Goal: Task Accomplishment & Management: Manage account settings

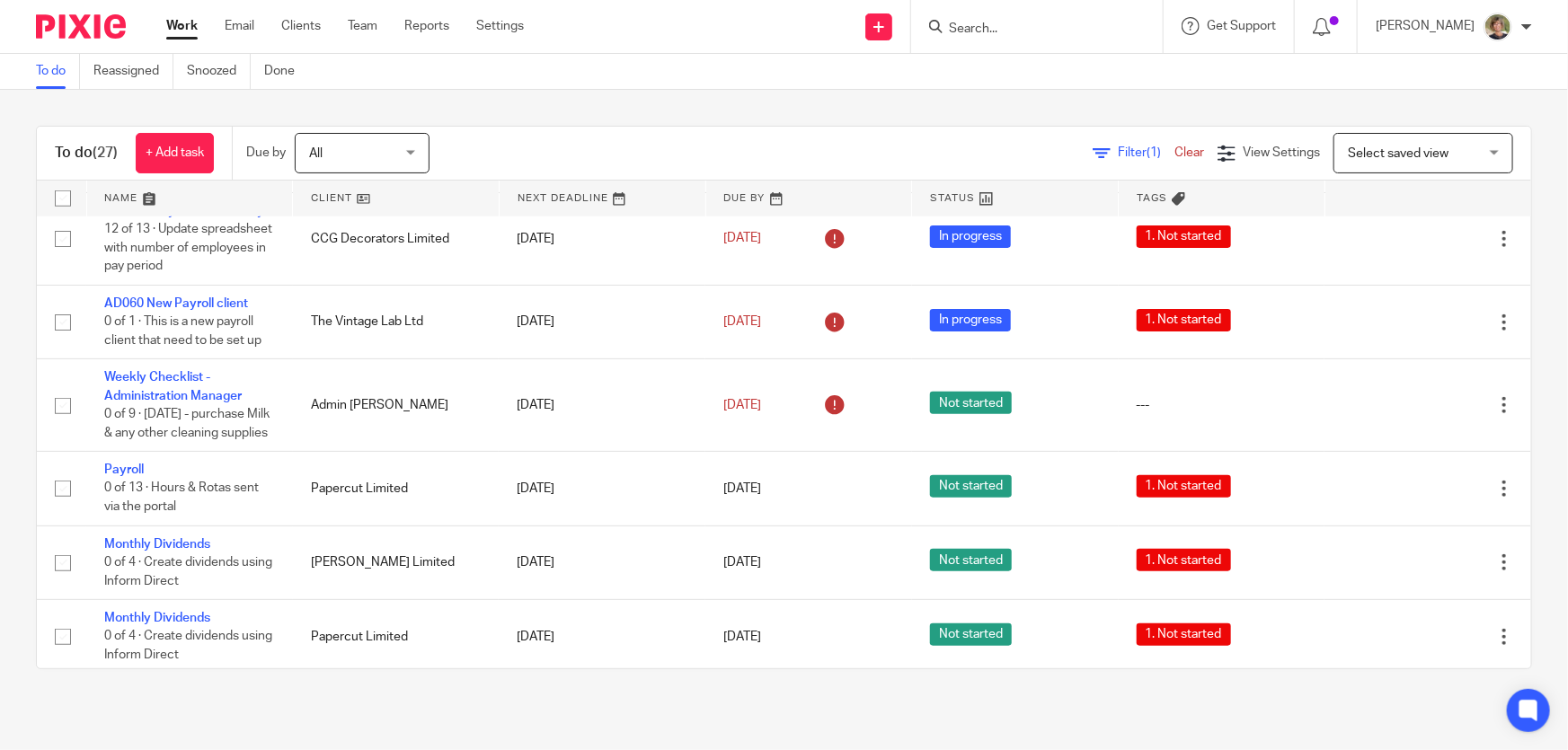
scroll to position [980, 0]
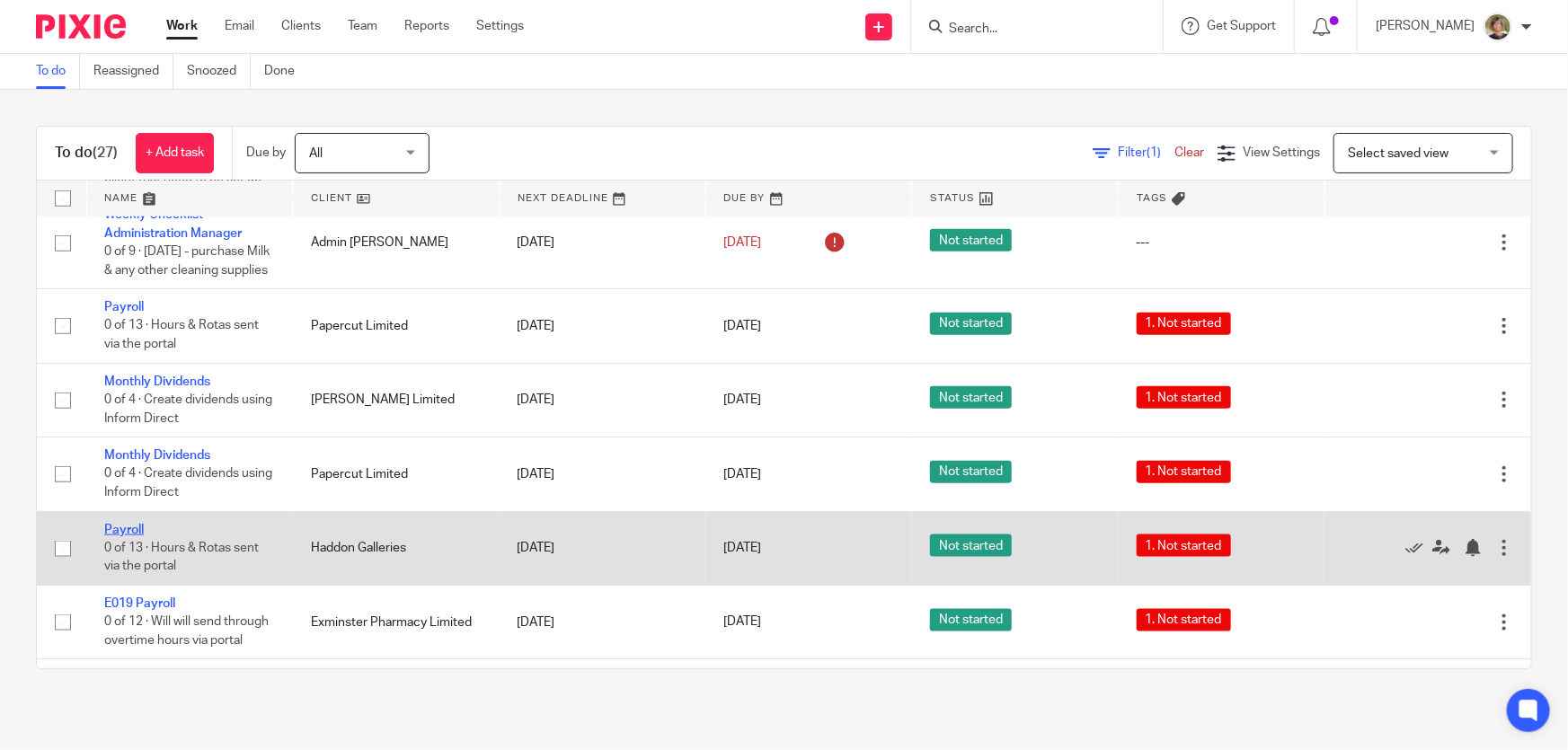
click at [113, 537] on link "Payroll" at bounding box center [123, 530] width 39 height 12
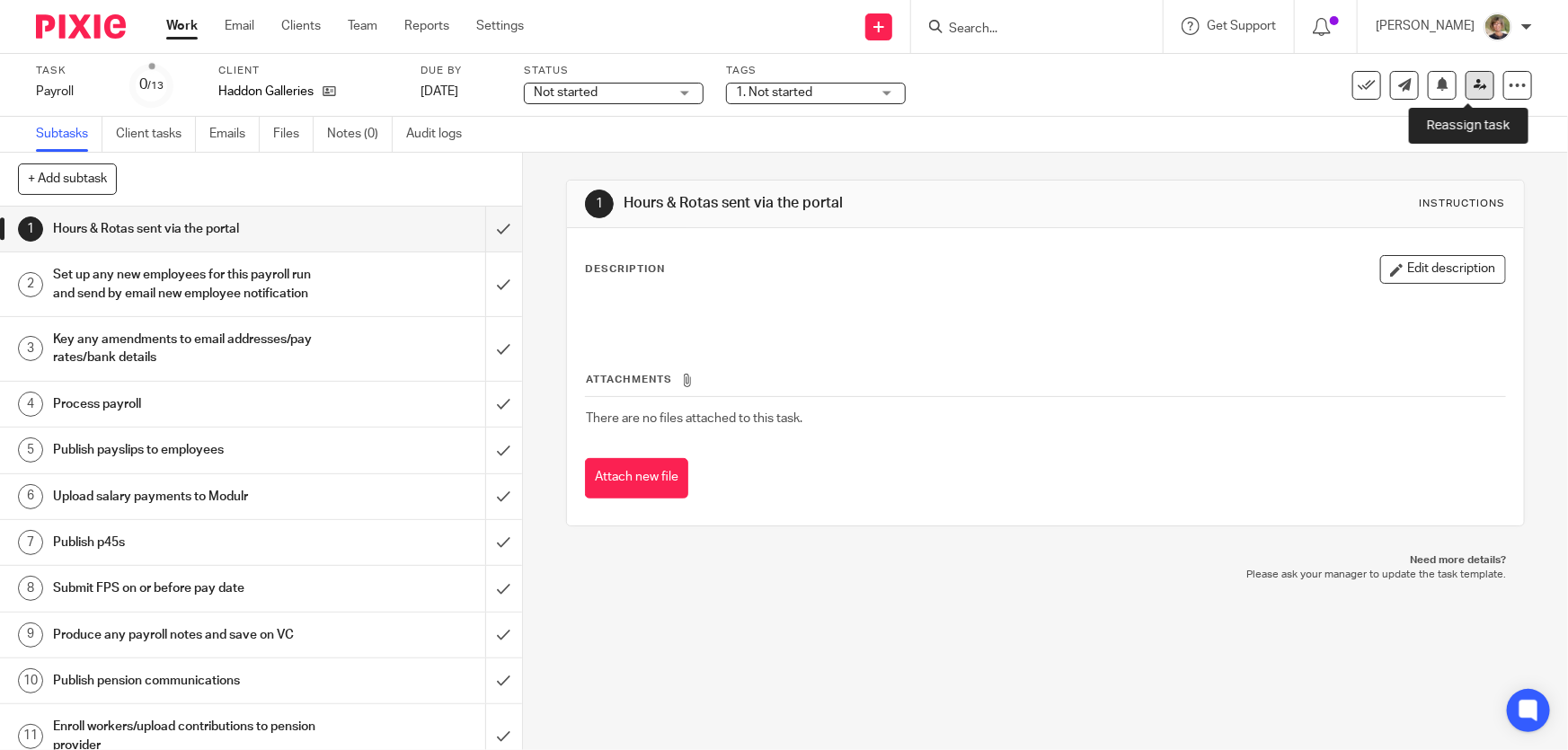
click at [1474, 80] on icon at bounding box center [1481, 85] width 13 height 13
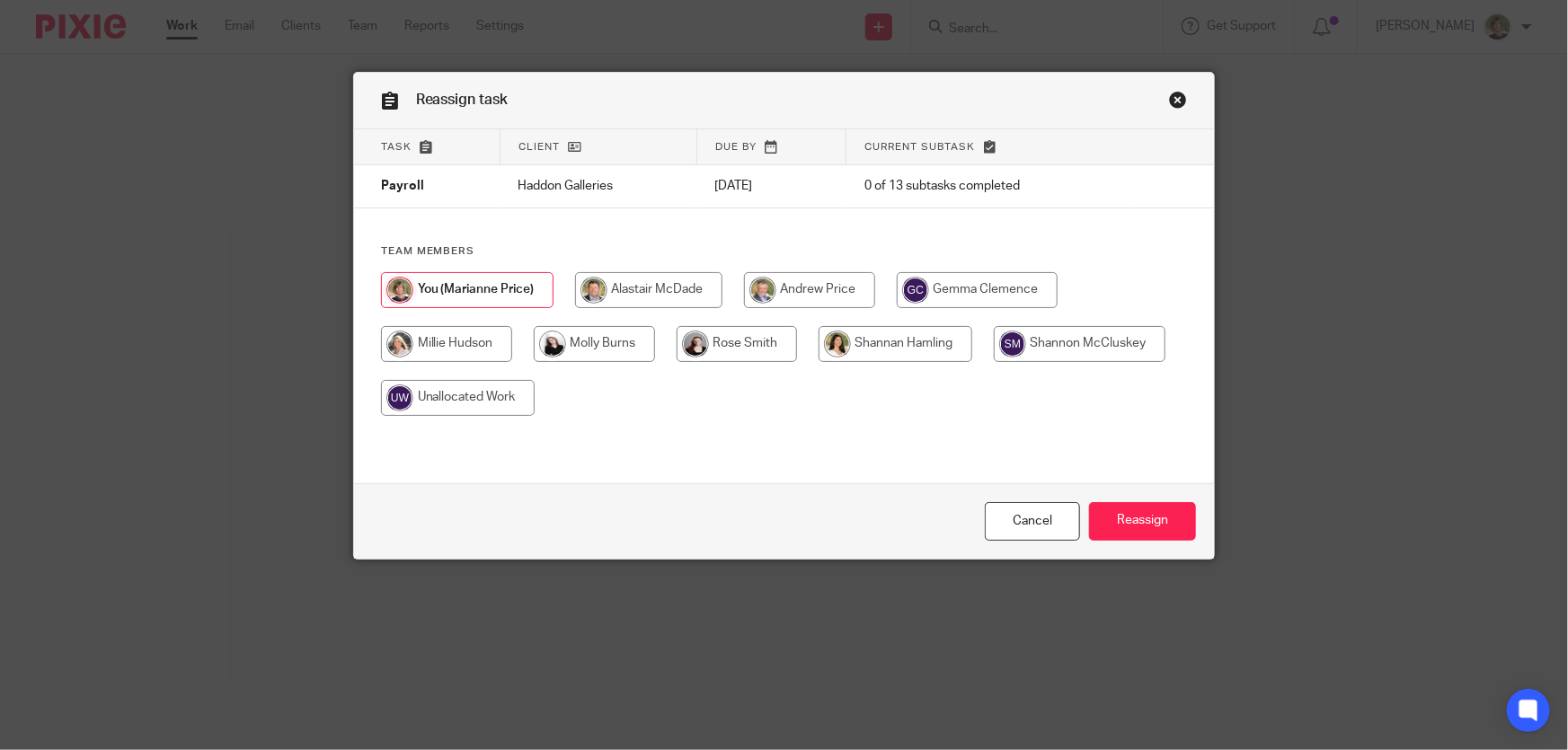
click at [760, 352] on input "radio" at bounding box center [736, 343] width 120 height 36
radio input "true"
click at [1142, 517] on input "Reassign" at bounding box center [1142, 522] width 107 height 38
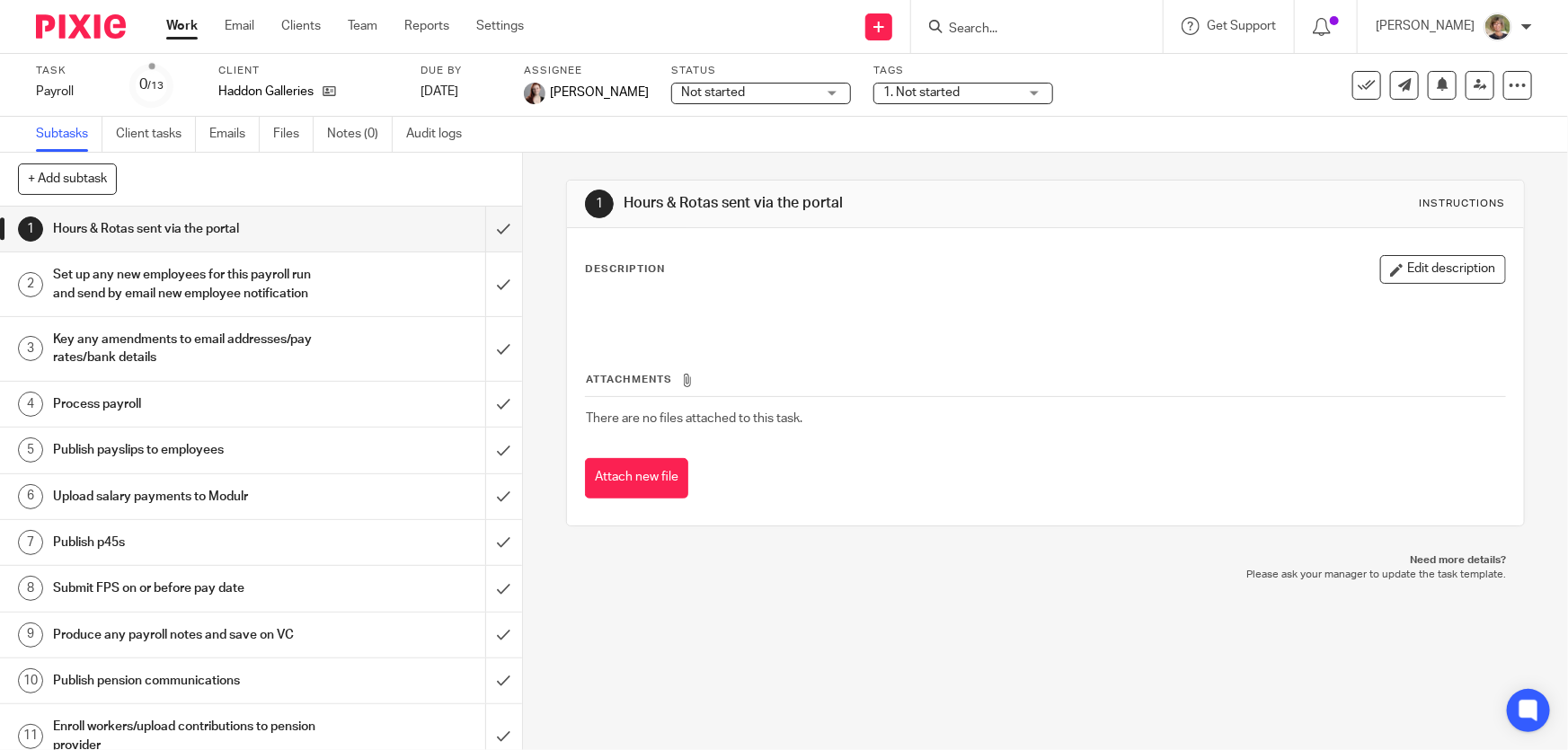
click at [1025, 30] on input "Search" at bounding box center [1028, 29] width 162 height 16
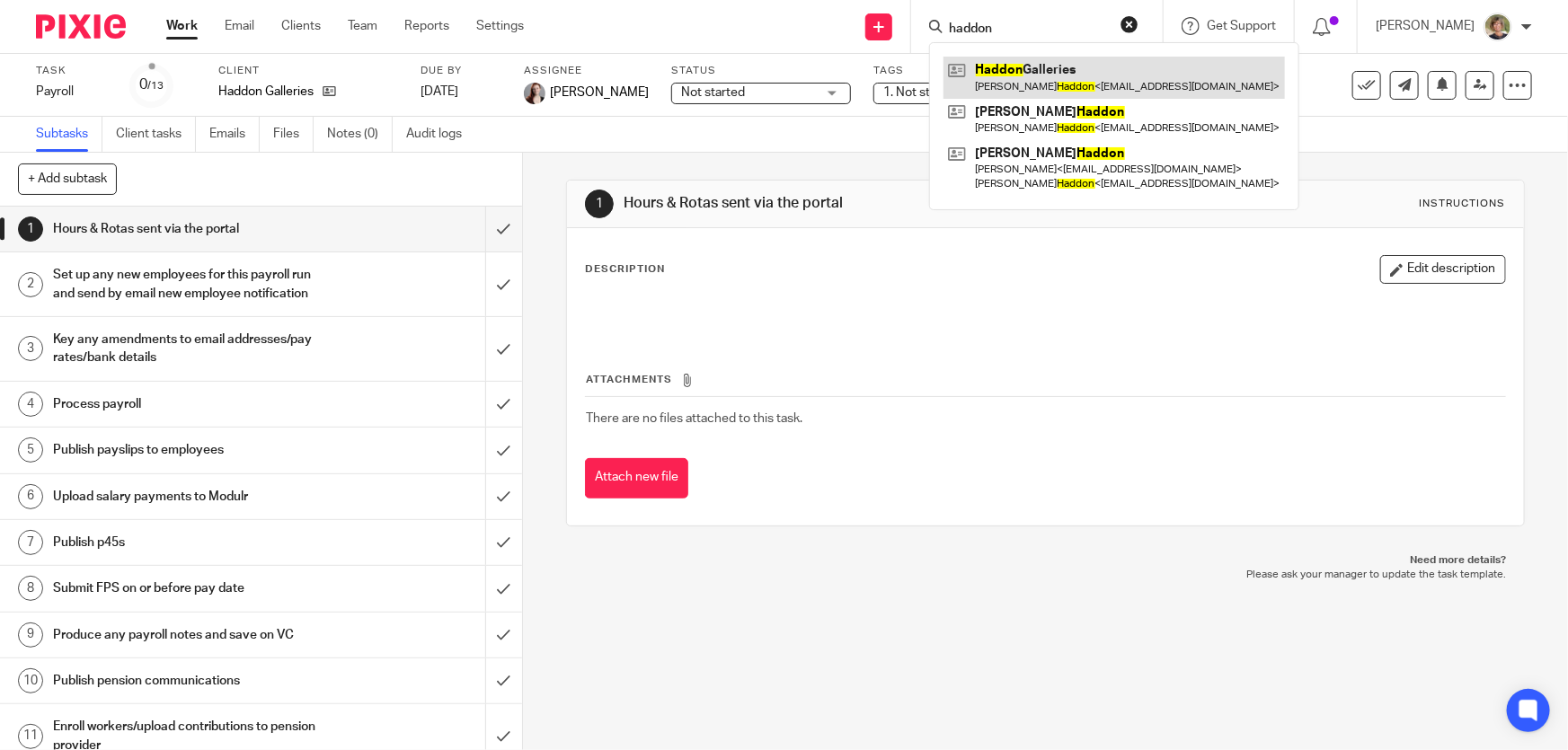
type input "haddon"
click at [1095, 77] on link at bounding box center [1113, 77] width 341 height 41
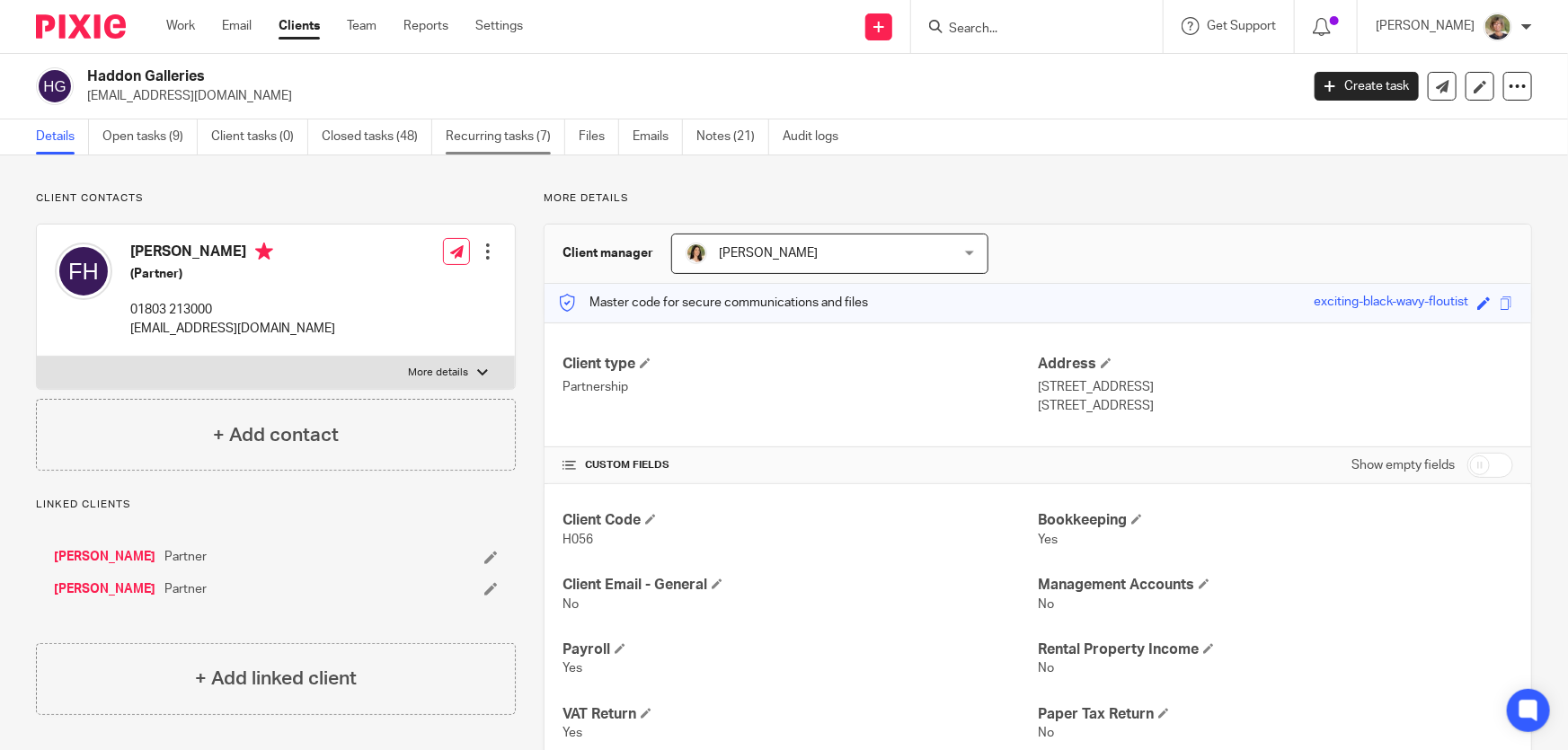
click at [485, 143] on link "Recurring tasks (7)" at bounding box center [506, 137] width 119 height 35
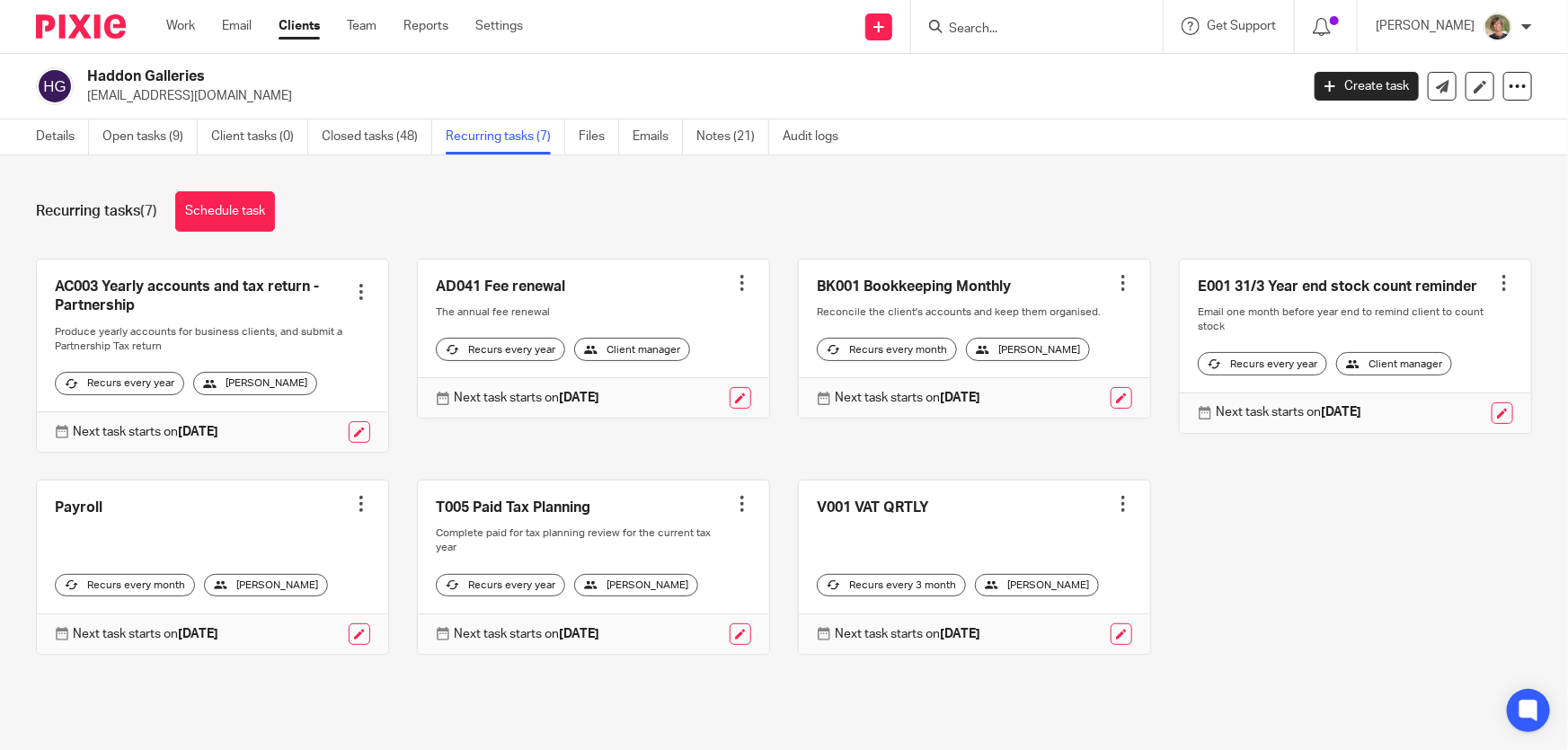
click at [282, 598] on div "[PERSON_NAME]" at bounding box center [265, 586] width 124 height 23
click at [355, 643] on link at bounding box center [360, 635] width 21 height 21
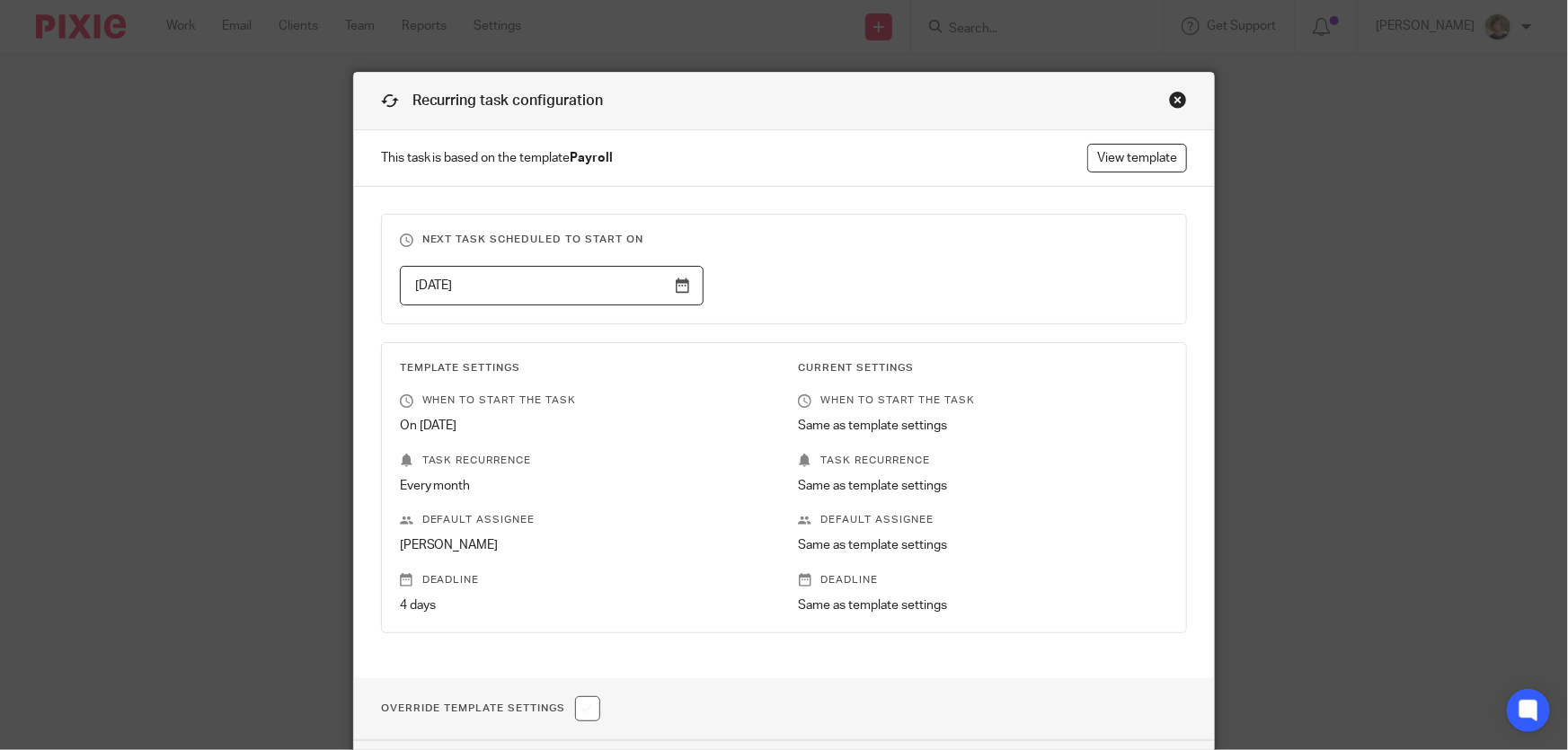
scroll to position [137, 0]
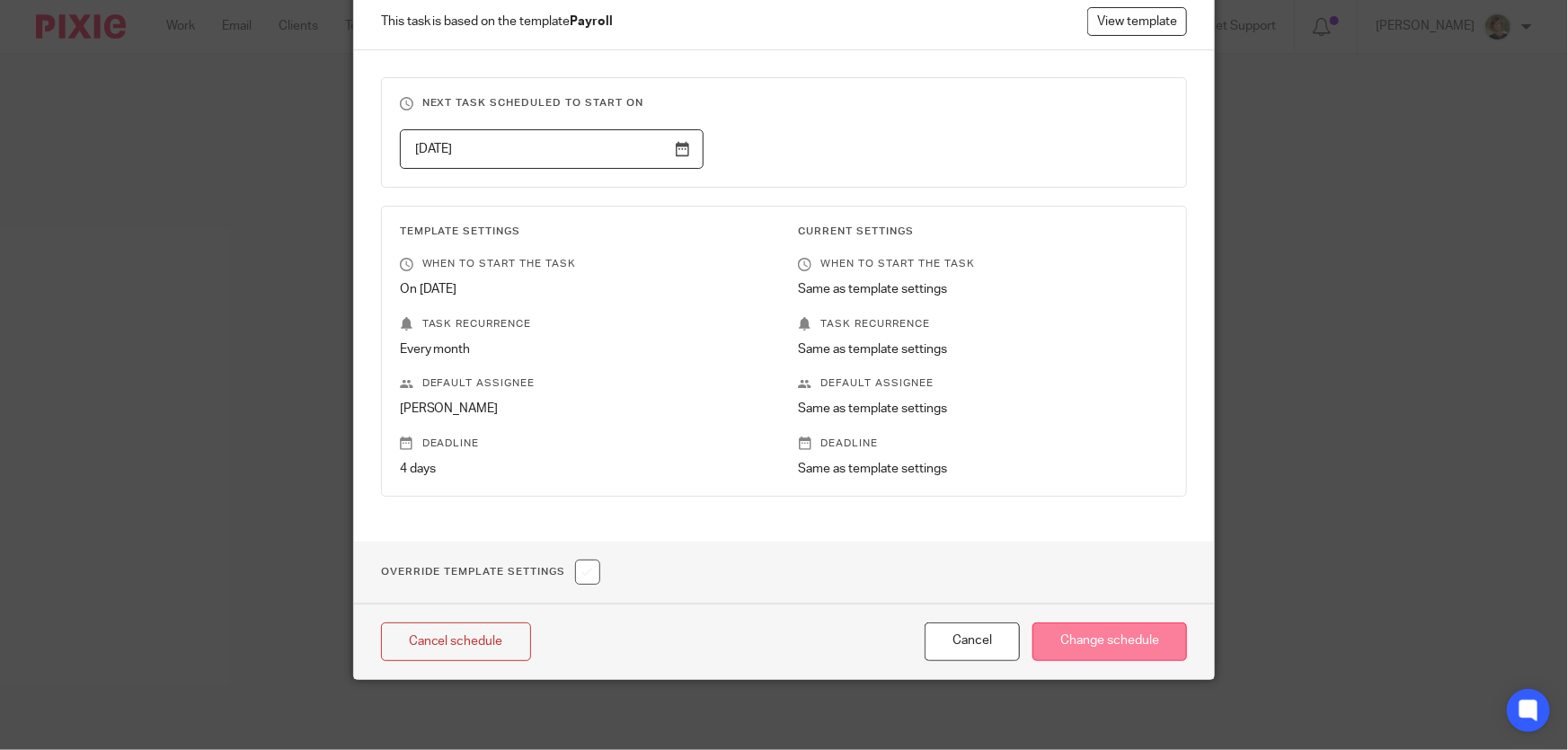
click at [1119, 639] on input "Change schedule" at bounding box center [1109, 642] width 155 height 38
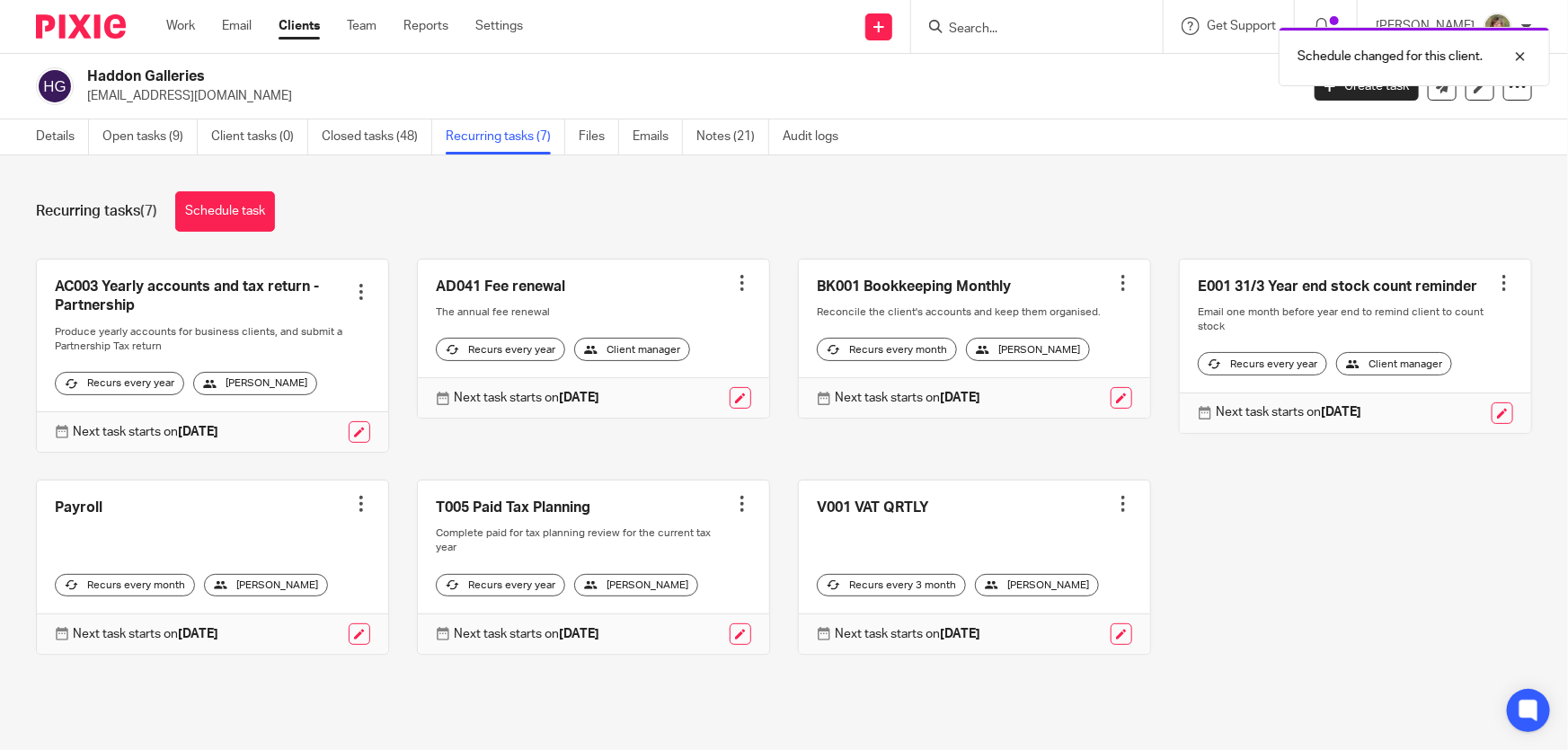
click at [279, 598] on div "[PERSON_NAME]" at bounding box center [265, 586] width 124 height 23
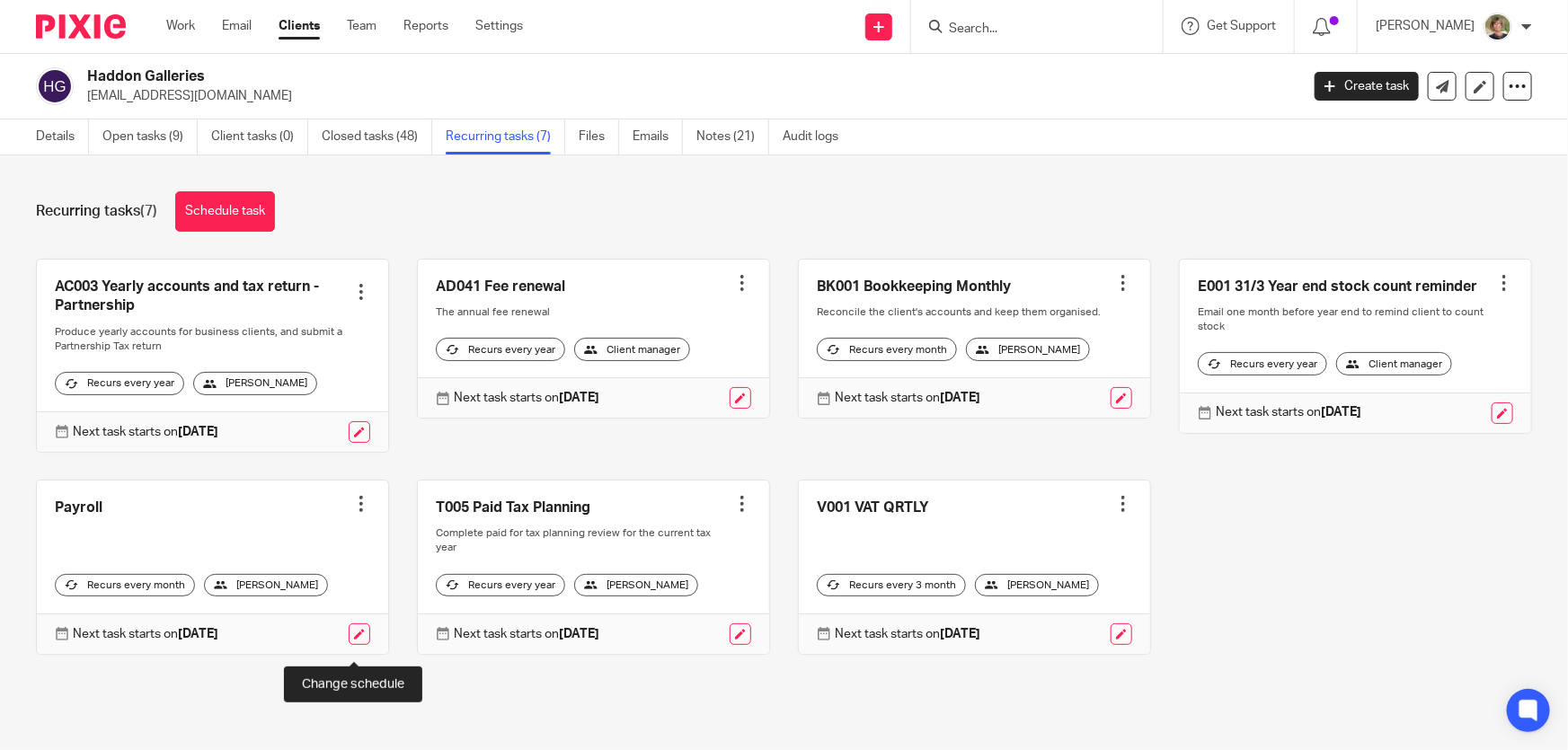
click at [349, 640] on link at bounding box center [360, 635] width 21 height 21
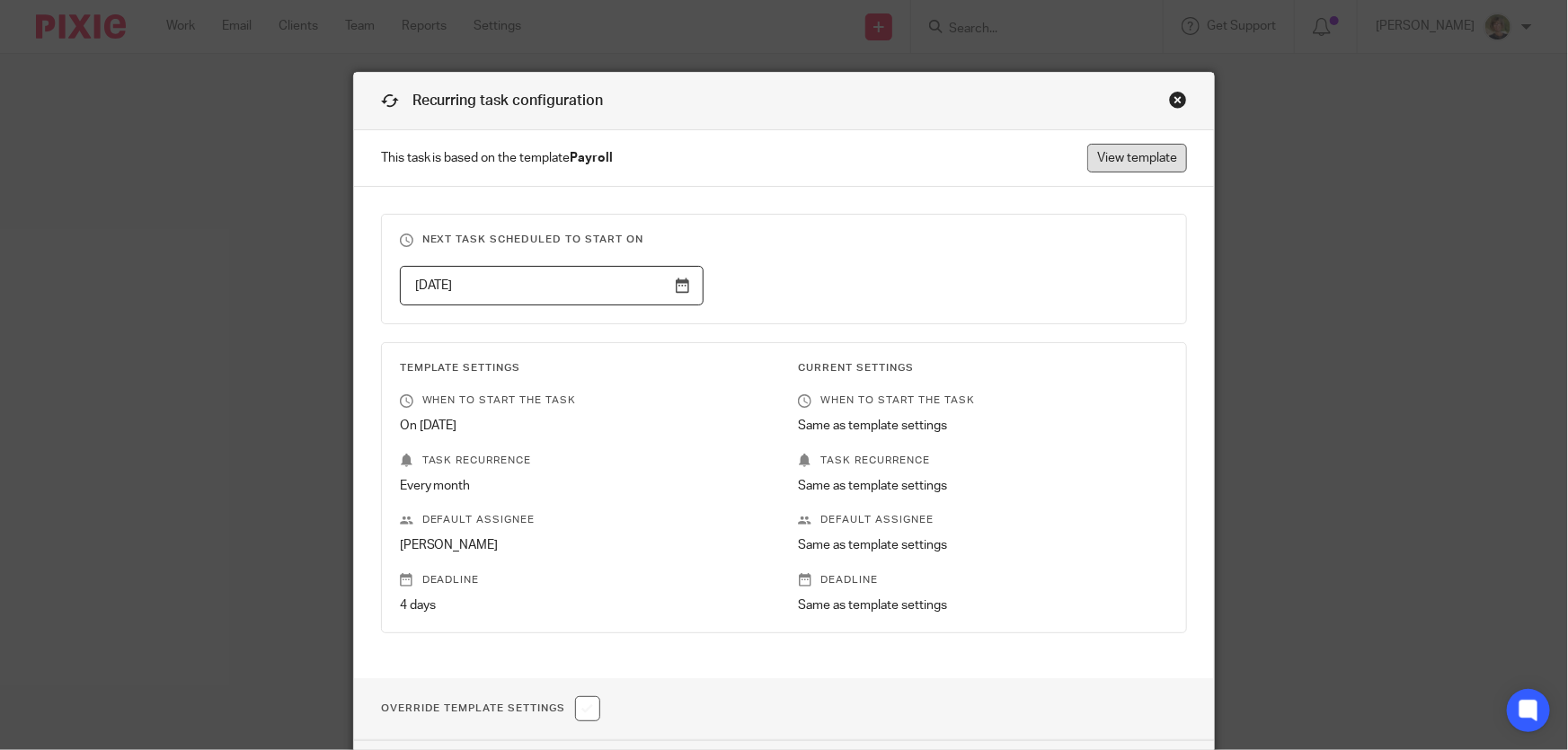
click at [1140, 158] on link "View template" at bounding box center [1137, 159] width 100 height 29
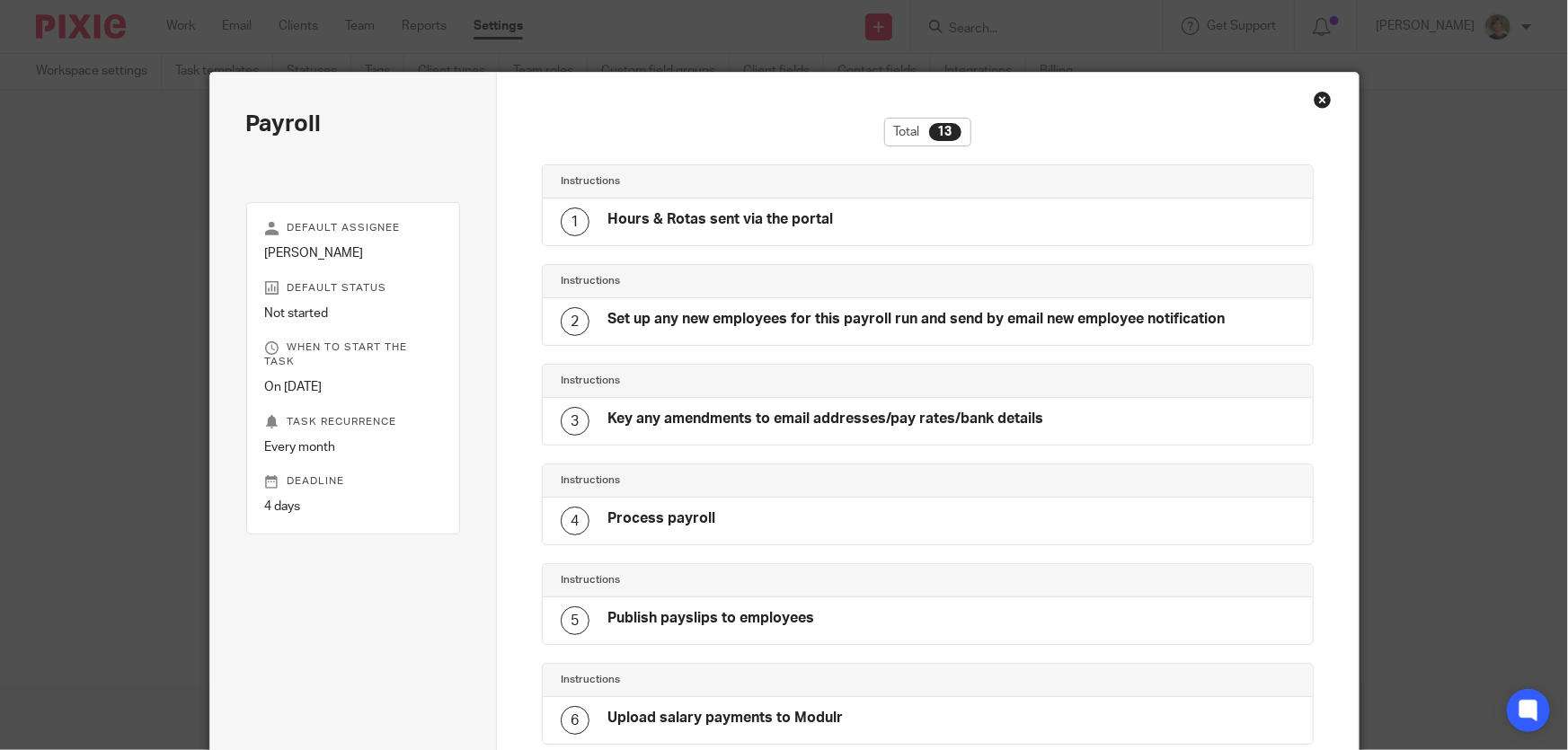
click at [1315, 100] on div "Close this dialog window" at bounding box center [1323, 99] width 18 height 18
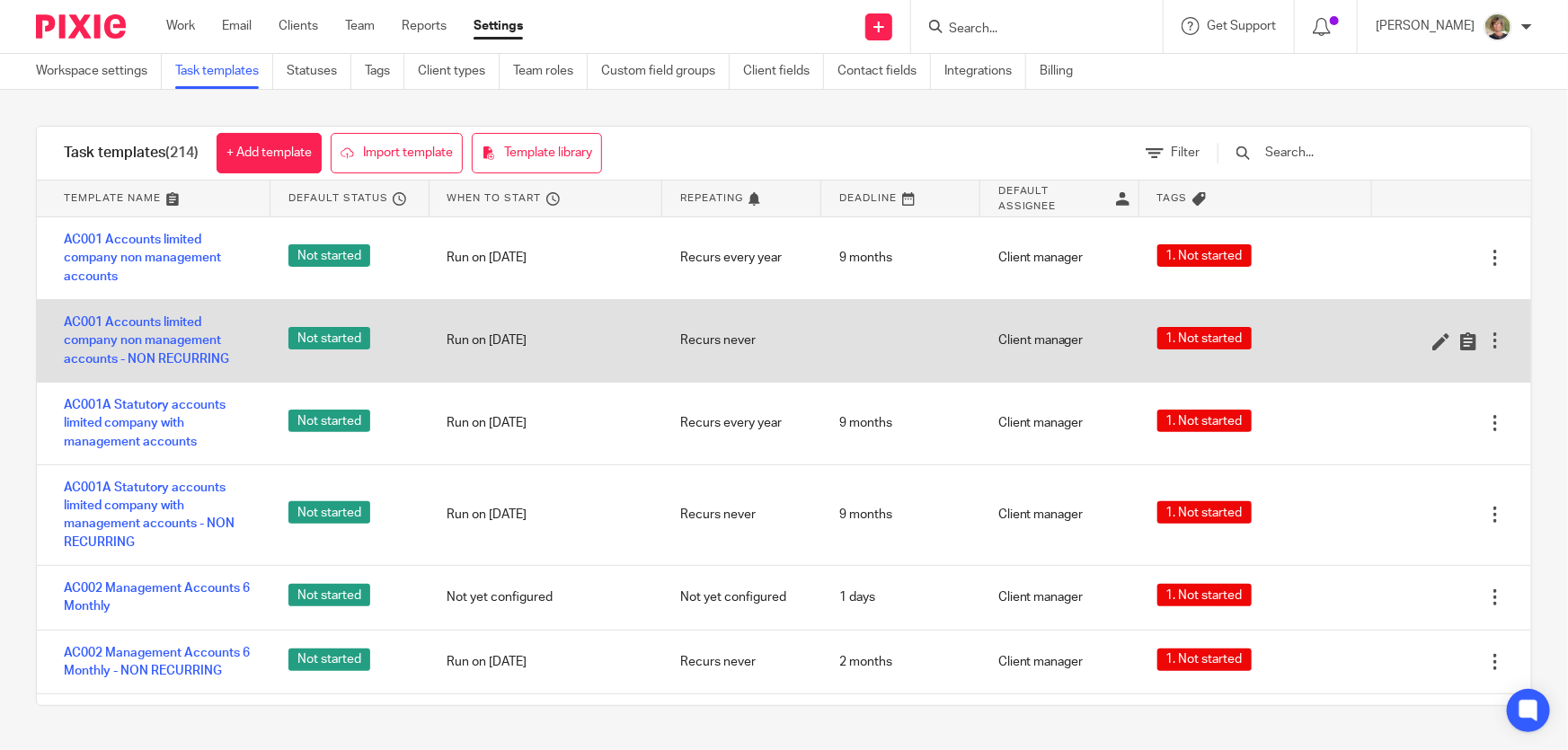
scroll to position [81, 0]
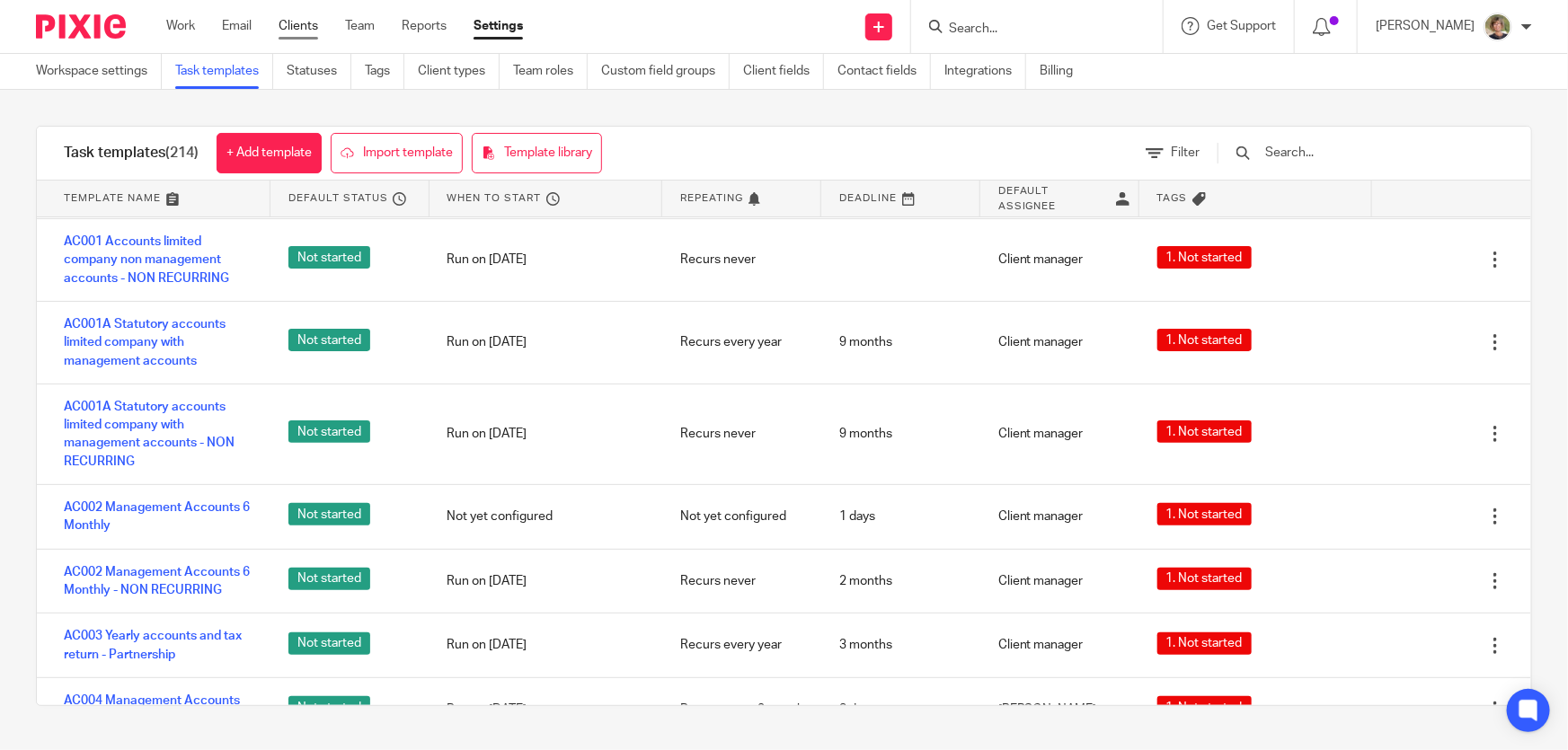
click at [296, 26] on link "Clients" at bounding box center [298, 26] width 39 height 18
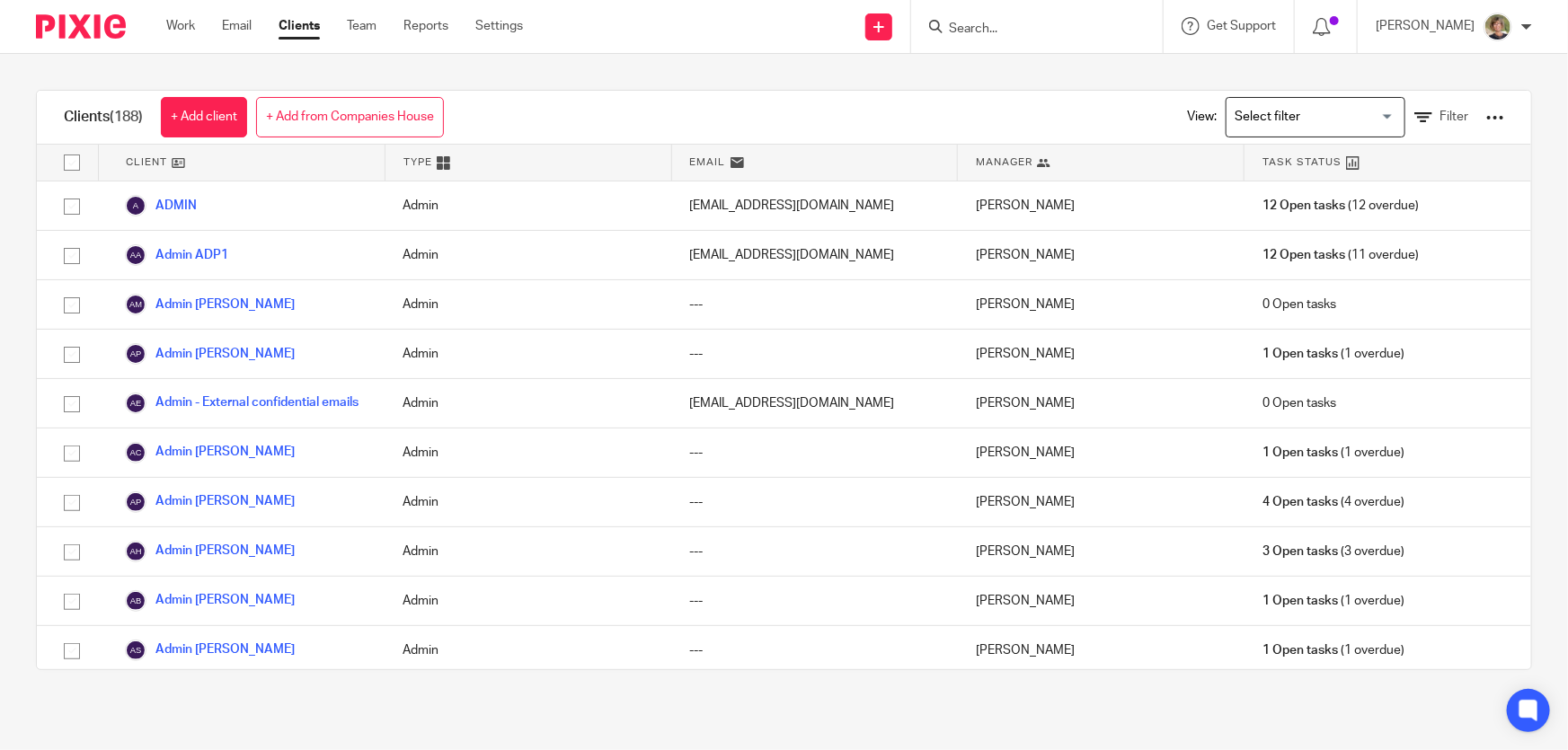
click at [1035, 33] on input "Search" at bounding box center [1028, 29] width 162 height 16
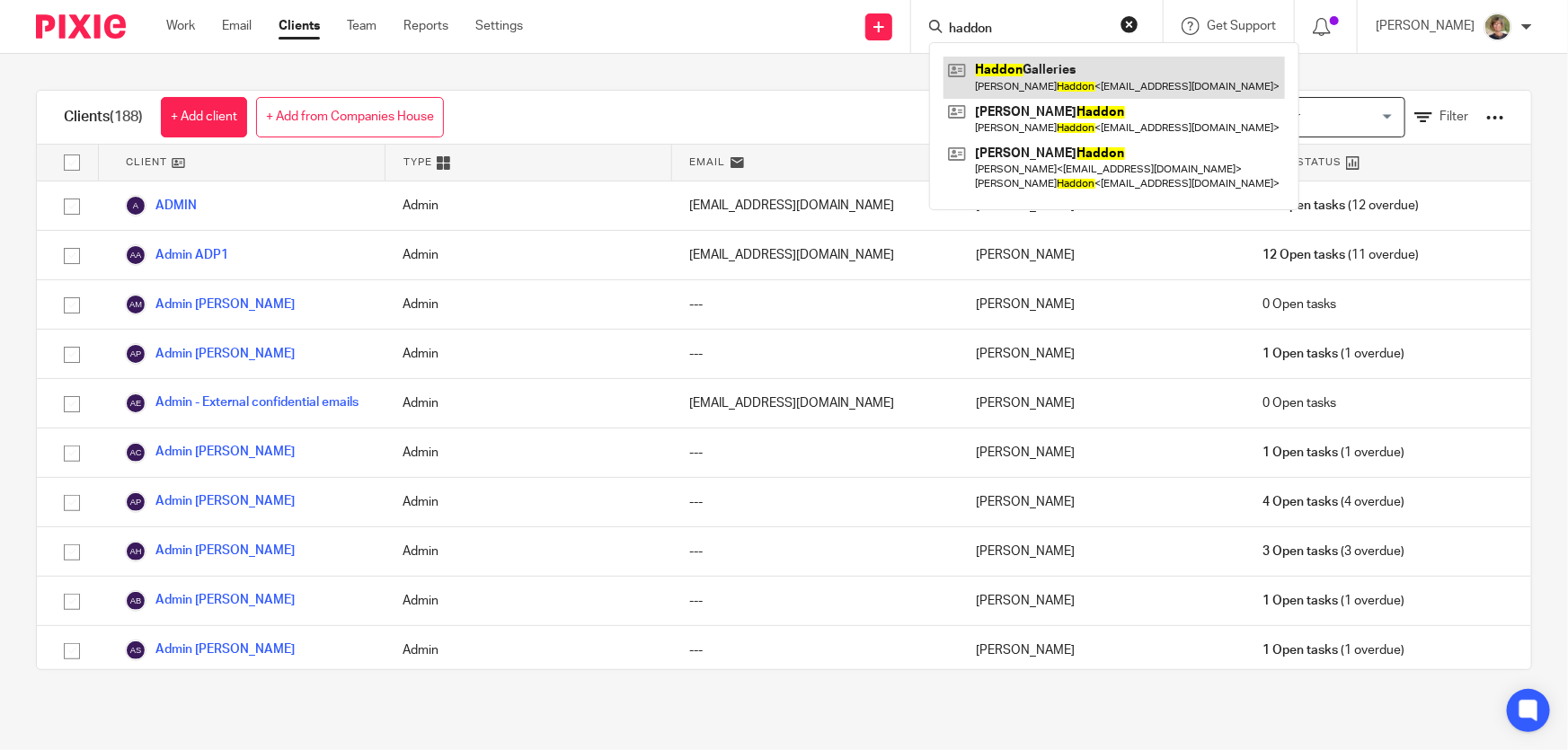
type input "haddon"
click at [1057, 78] on link at bounding box center [1113, 77] width 341 height 41
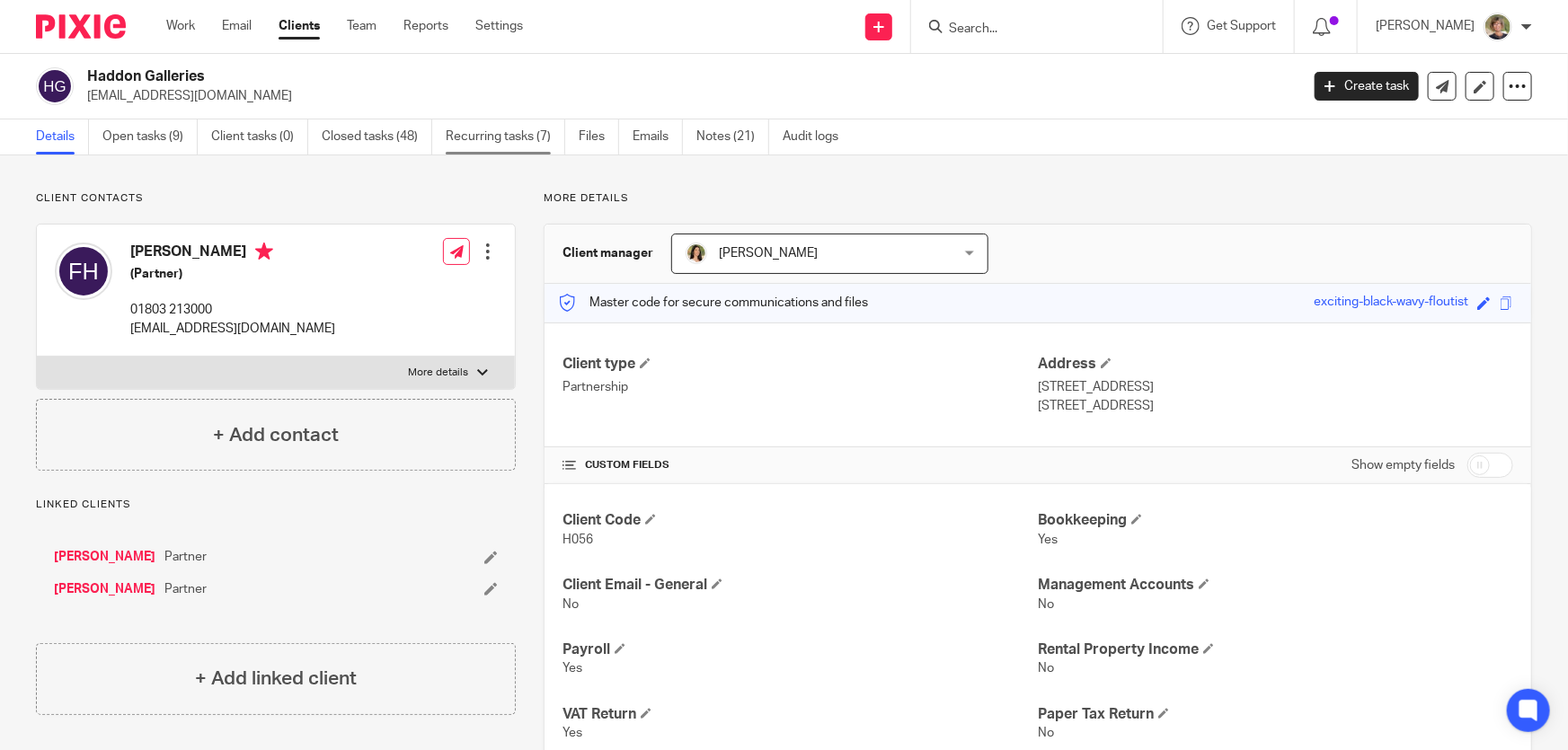
click at [546, 131] on link "Recurring tasks (7)" at bounding box center [506, 137] width 119 height 35
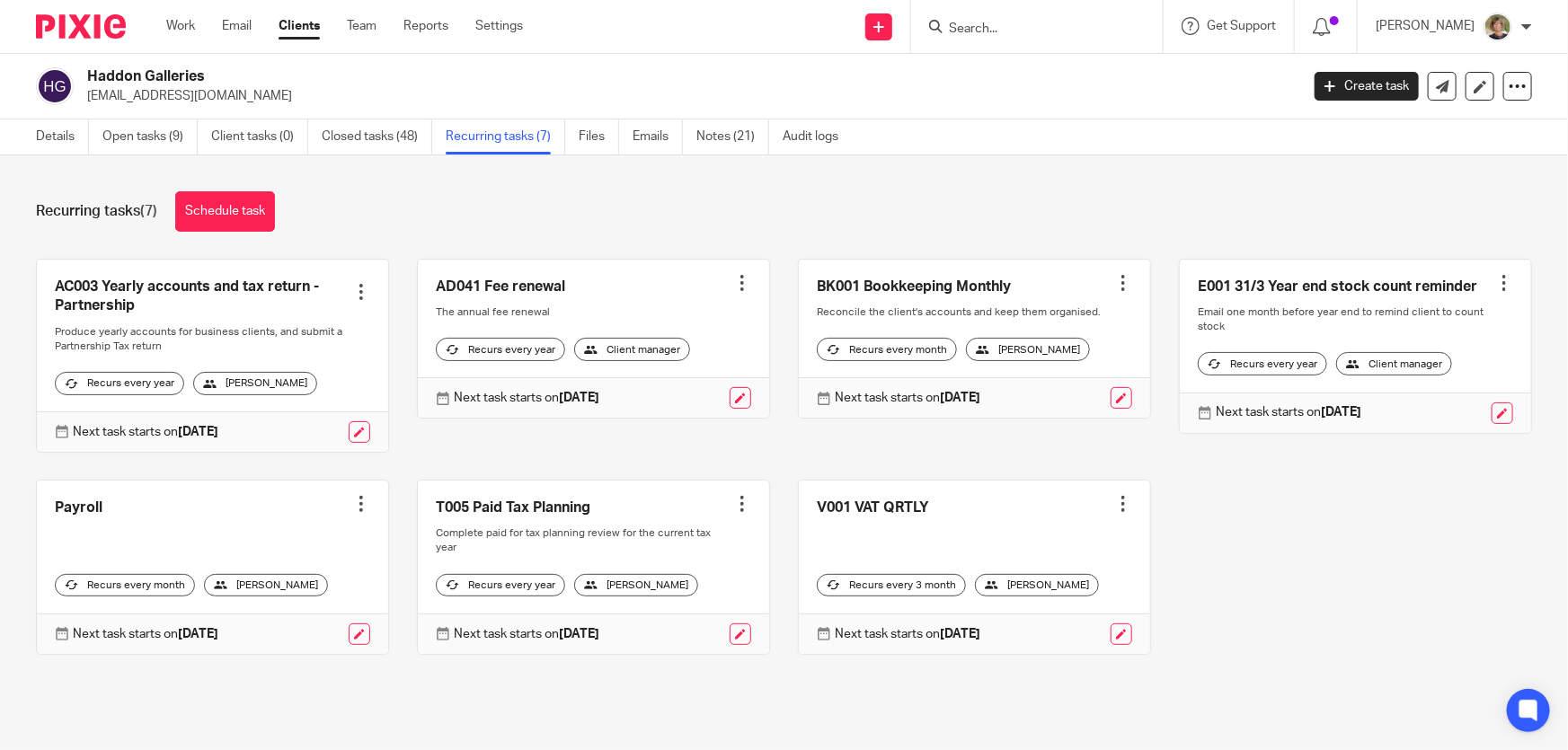
click at [353, 513] on div at bounding box center [361, 504] width 18 height 18
click at [263, 509] on link at bounding box center [212, 567] width 351 height 173
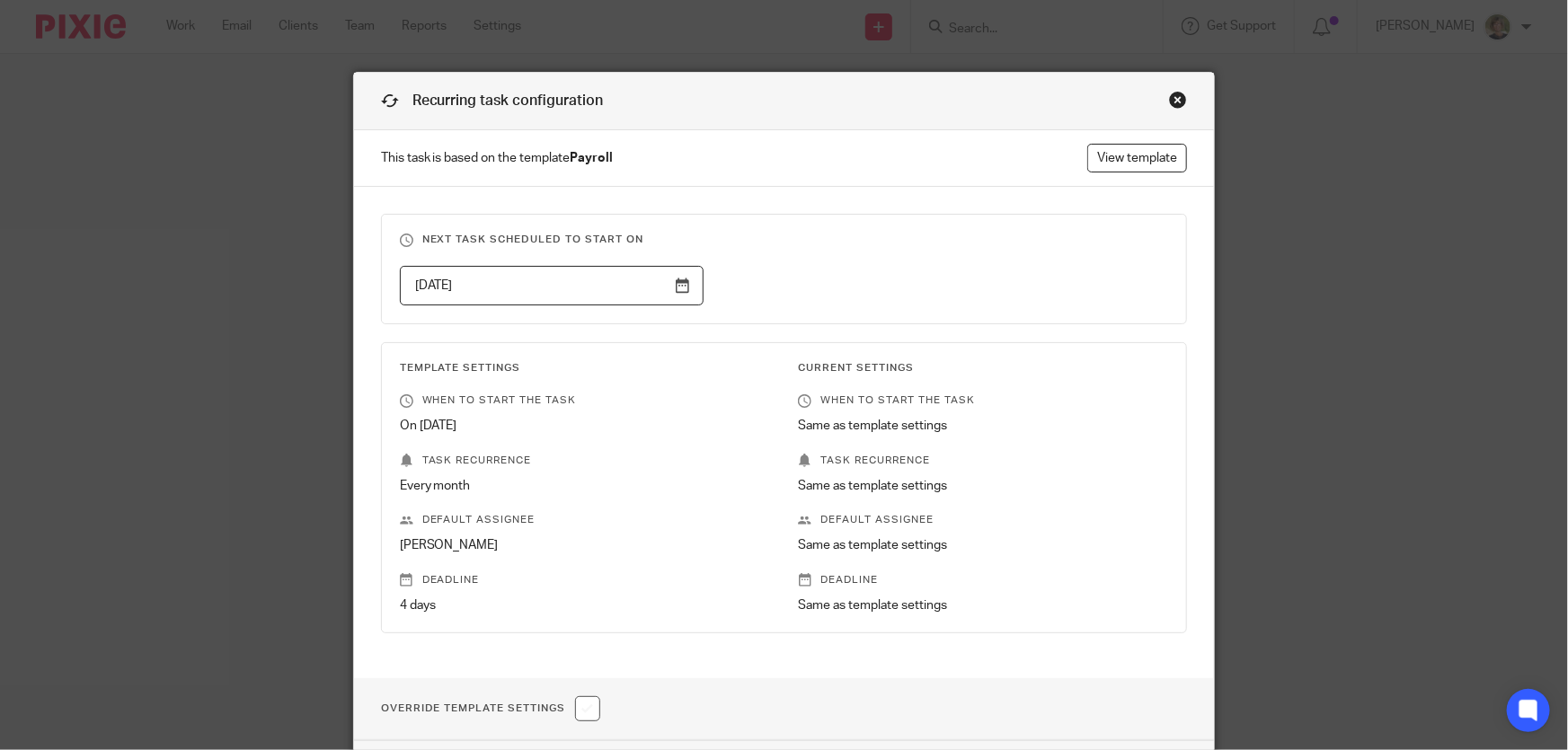
scroll to position [81, 0]
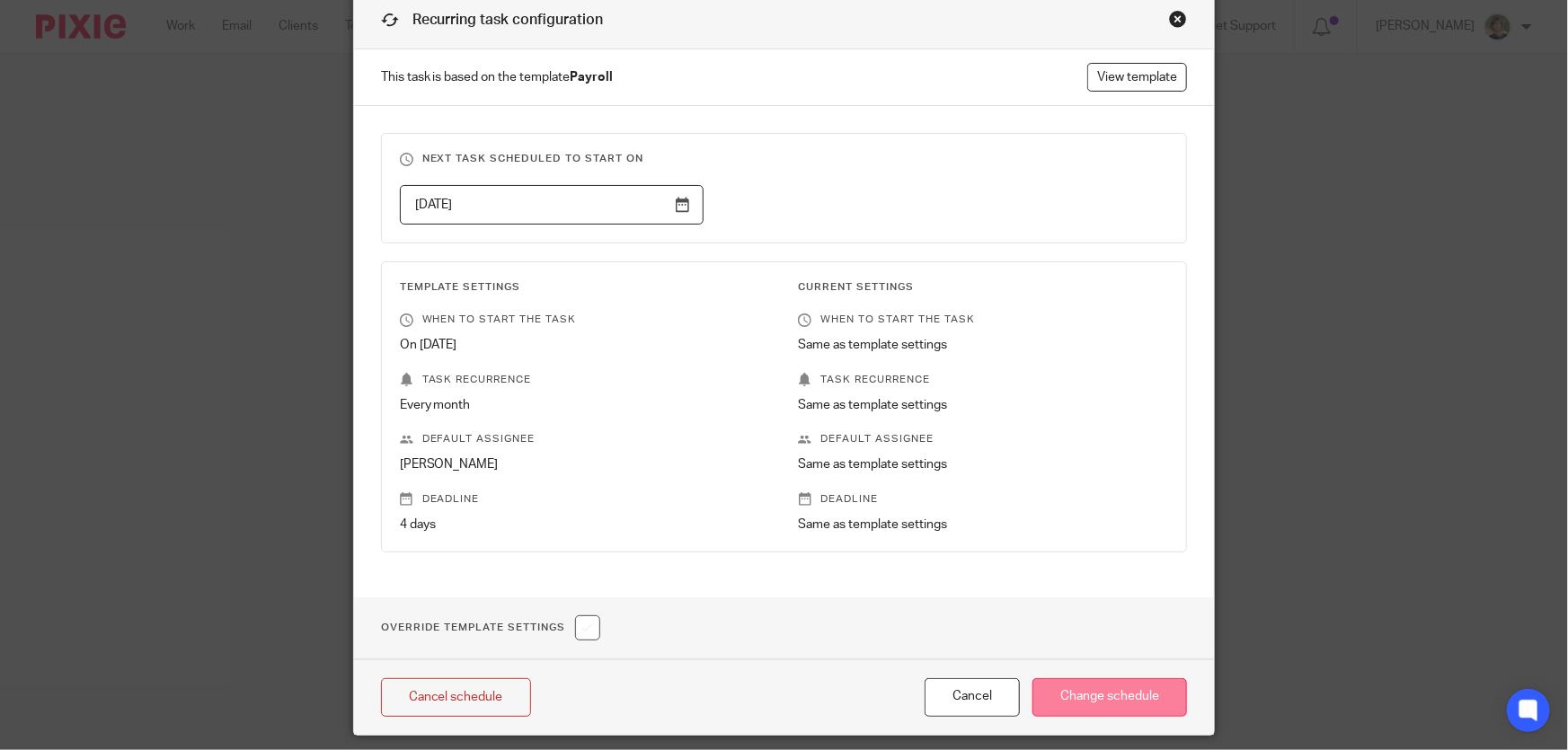
click at [1110, 687] on input "Change schedule" at bounding box center [1109, 698] width 155 height 38
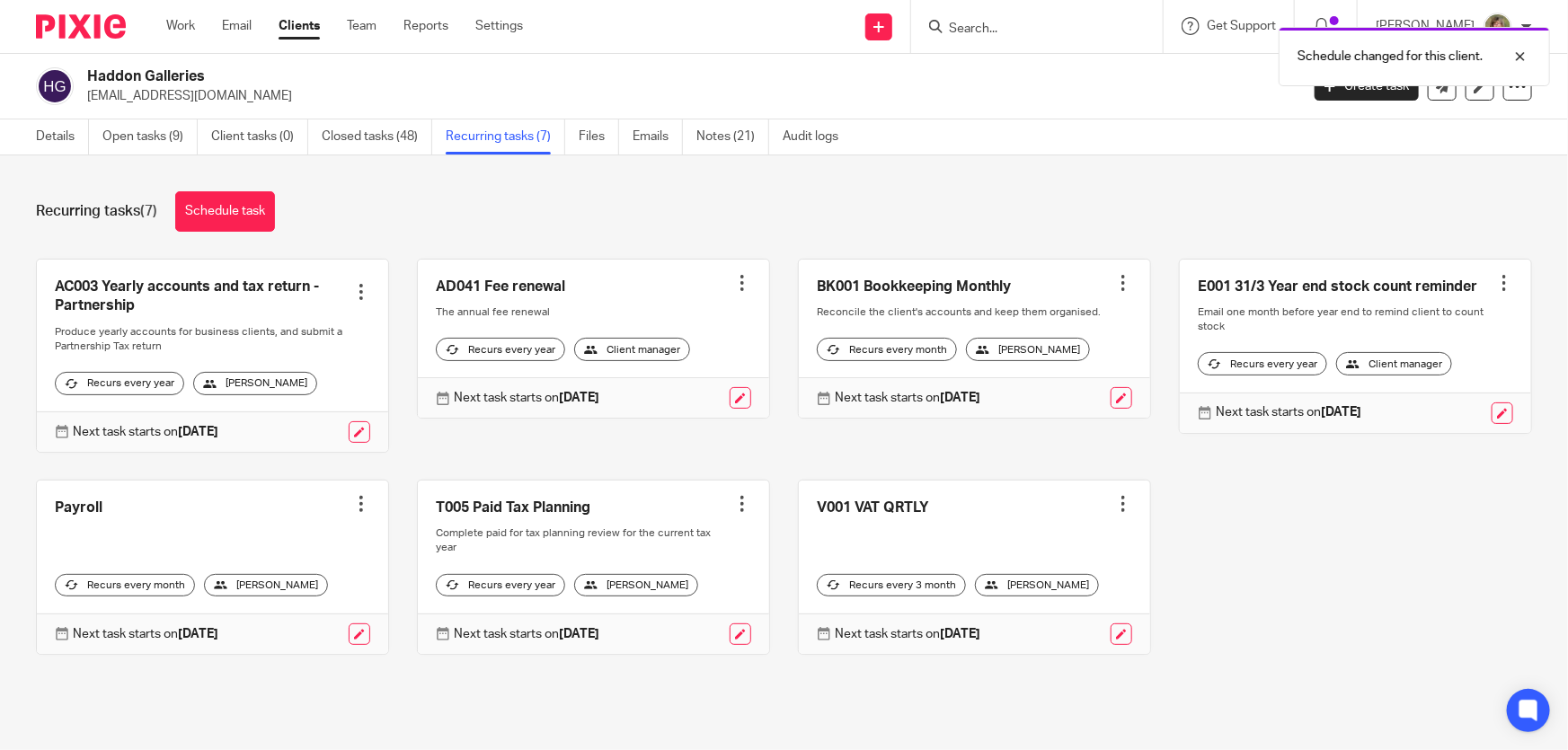
click at [242, 598] on div "[PERSON_NAME]" at bounding box center [265, 586] width 124 height 23
click at [244, 596] on div "[PERSON_NAME]" at bounding box center [265, 586] width 124 height 23
click at [266, 595] on div "[PERSON_NAME]" at bounding box center [265, 586] width 124 height 23
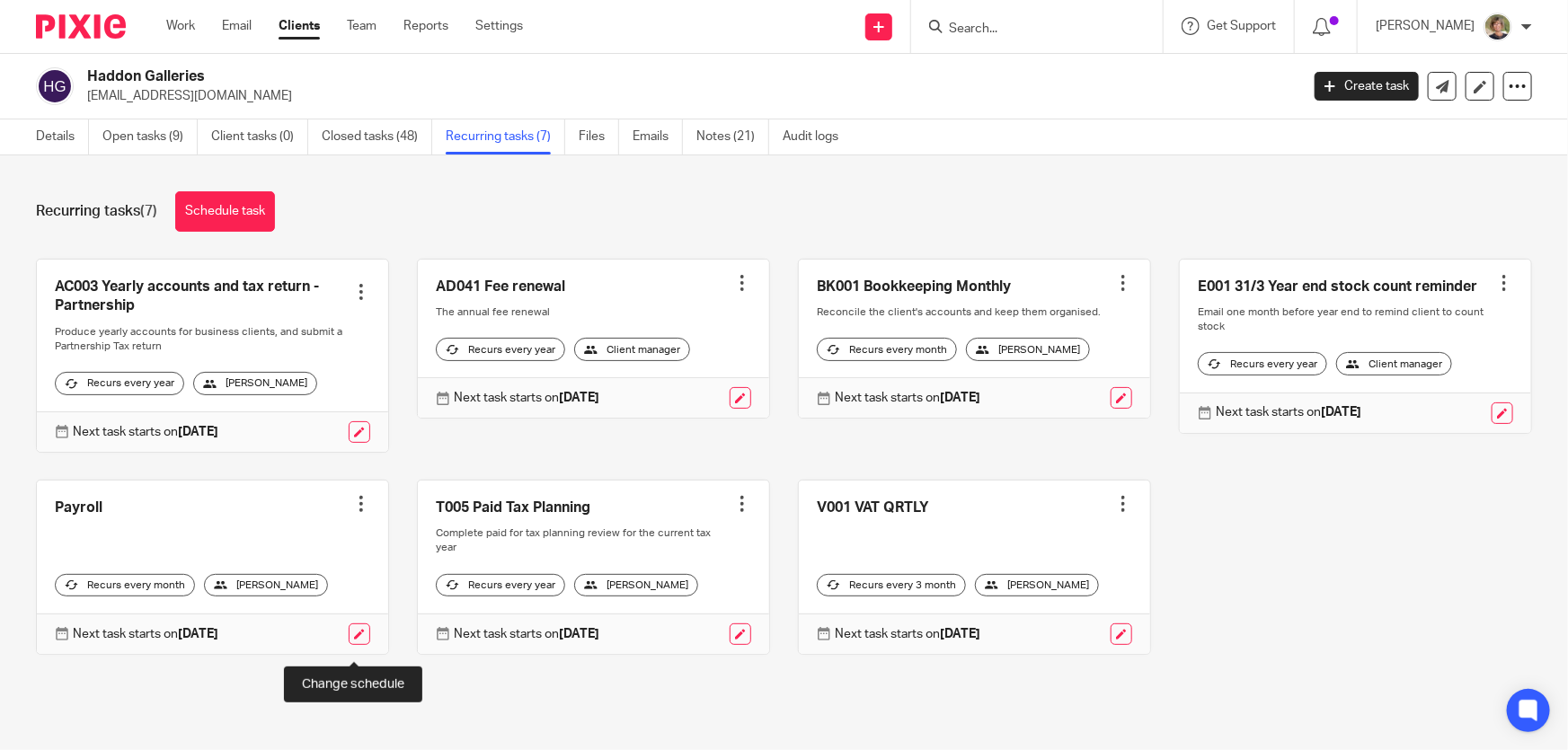
click at [352, 645] on link at bounding box center [360, 635] width 21 height 21
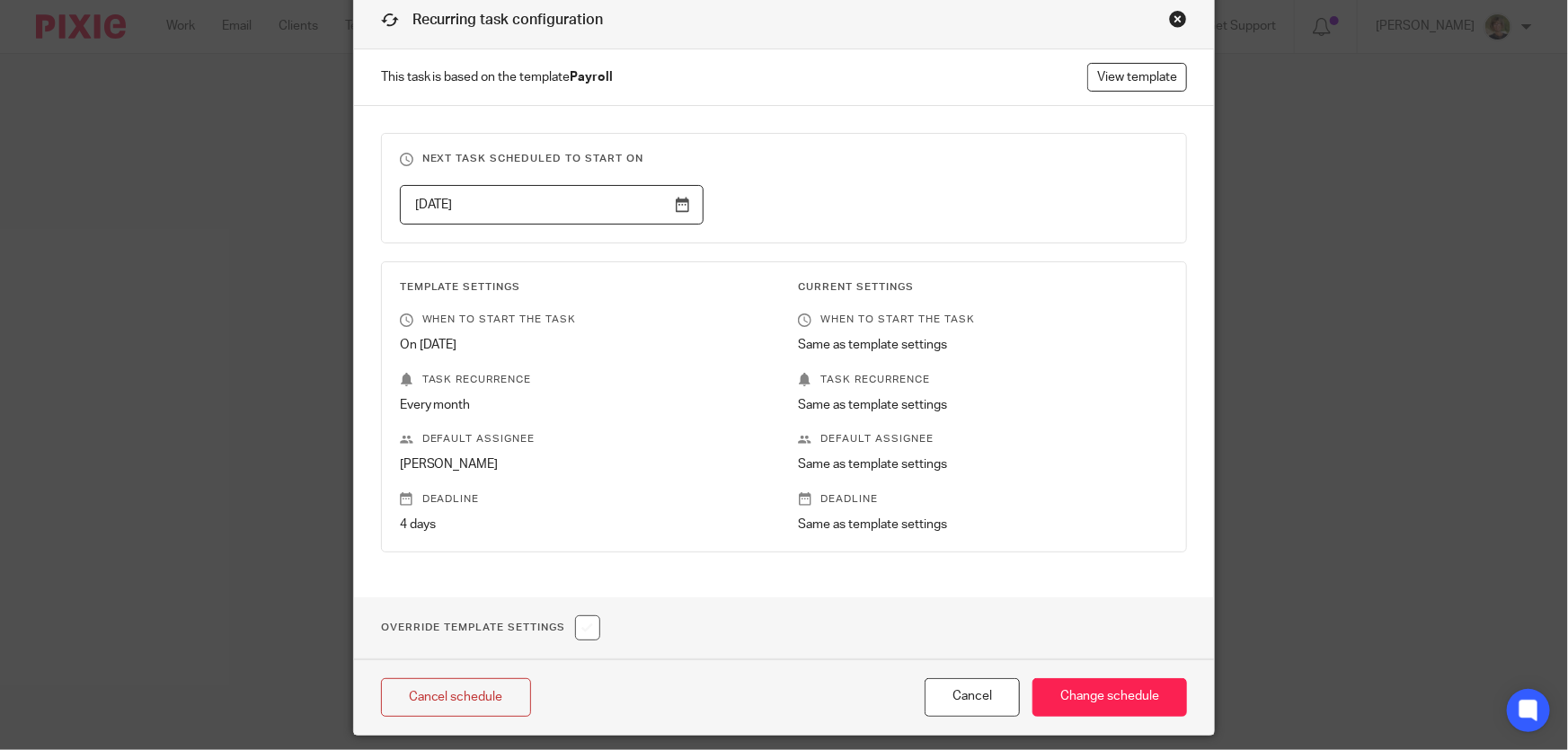
scroll to position [137, 0]
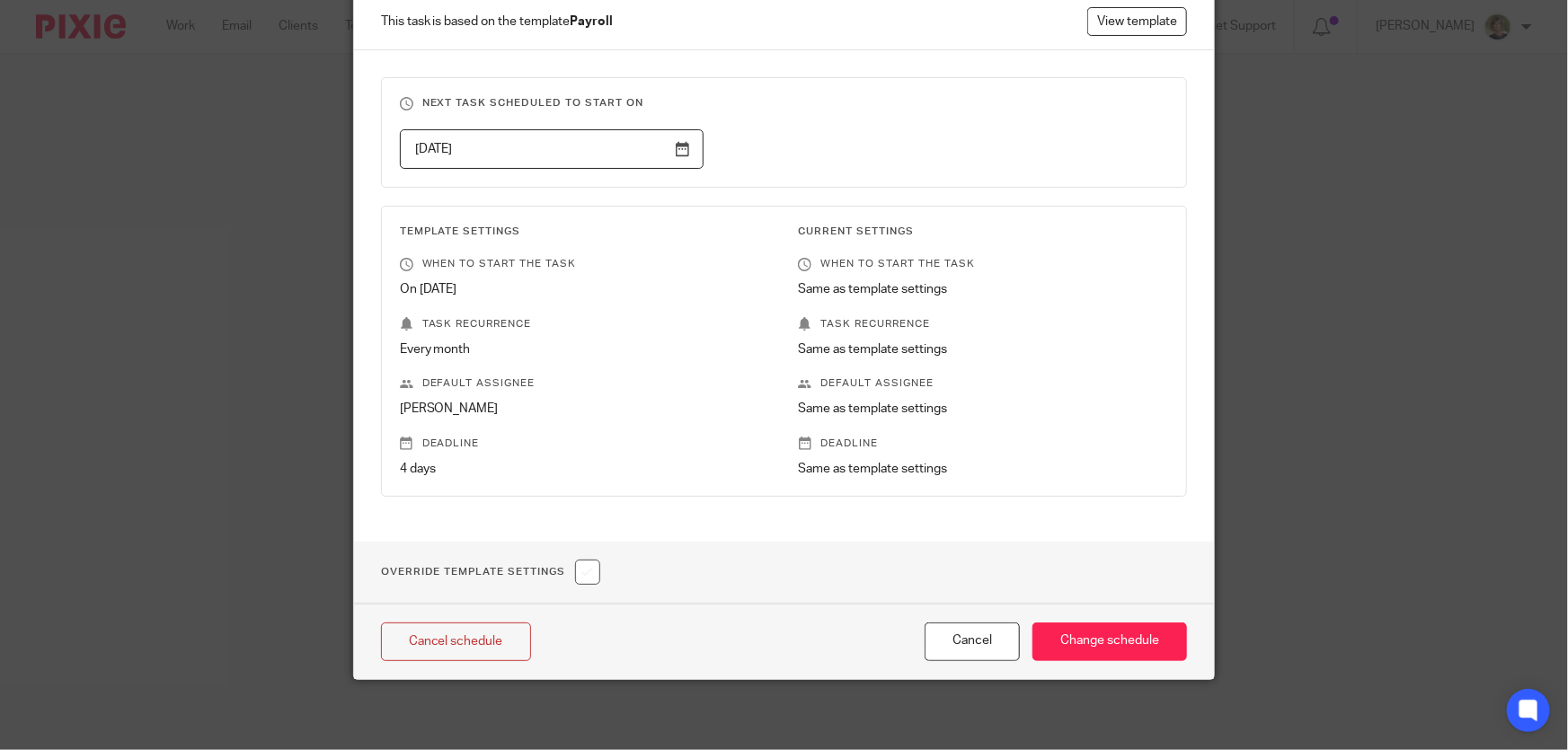
click at [435, 404] on p "[PERSON_NAME]" at bounding box center [585, 409] width 370 height 18
click at [470, 380] on p "Default assignee" at bounding box center [585, 384] width 370 height 14
click at [569, 421] on div "Template Settings When to start the task On 25 Dec Task recurrence Every month …" at bounding box center [570, 352] width 398 height 254
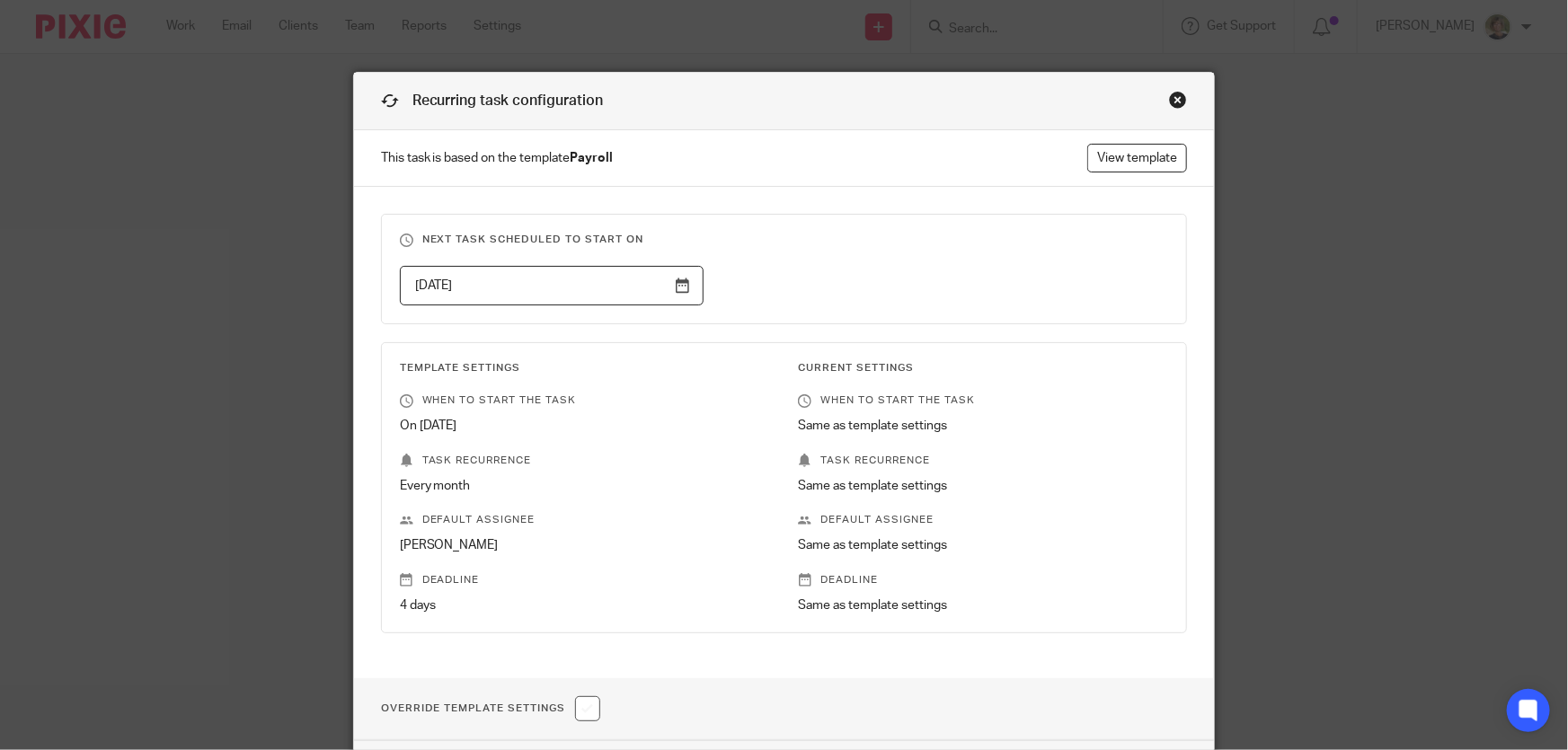
scroll to position [81, 0]
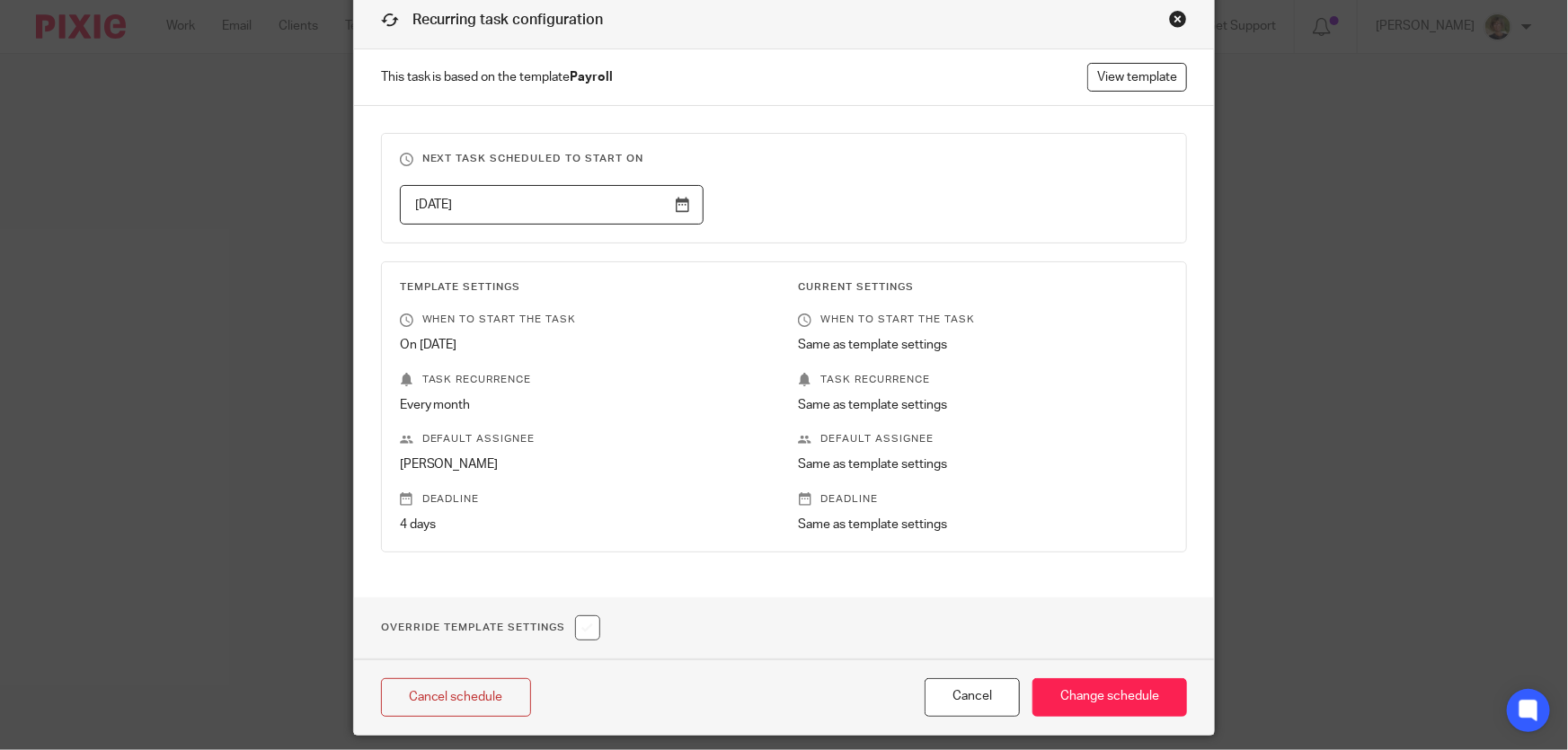
click at [1176, 10] on div "Close this dialog window" at bounding box center [1178, 18] width 18 height 18
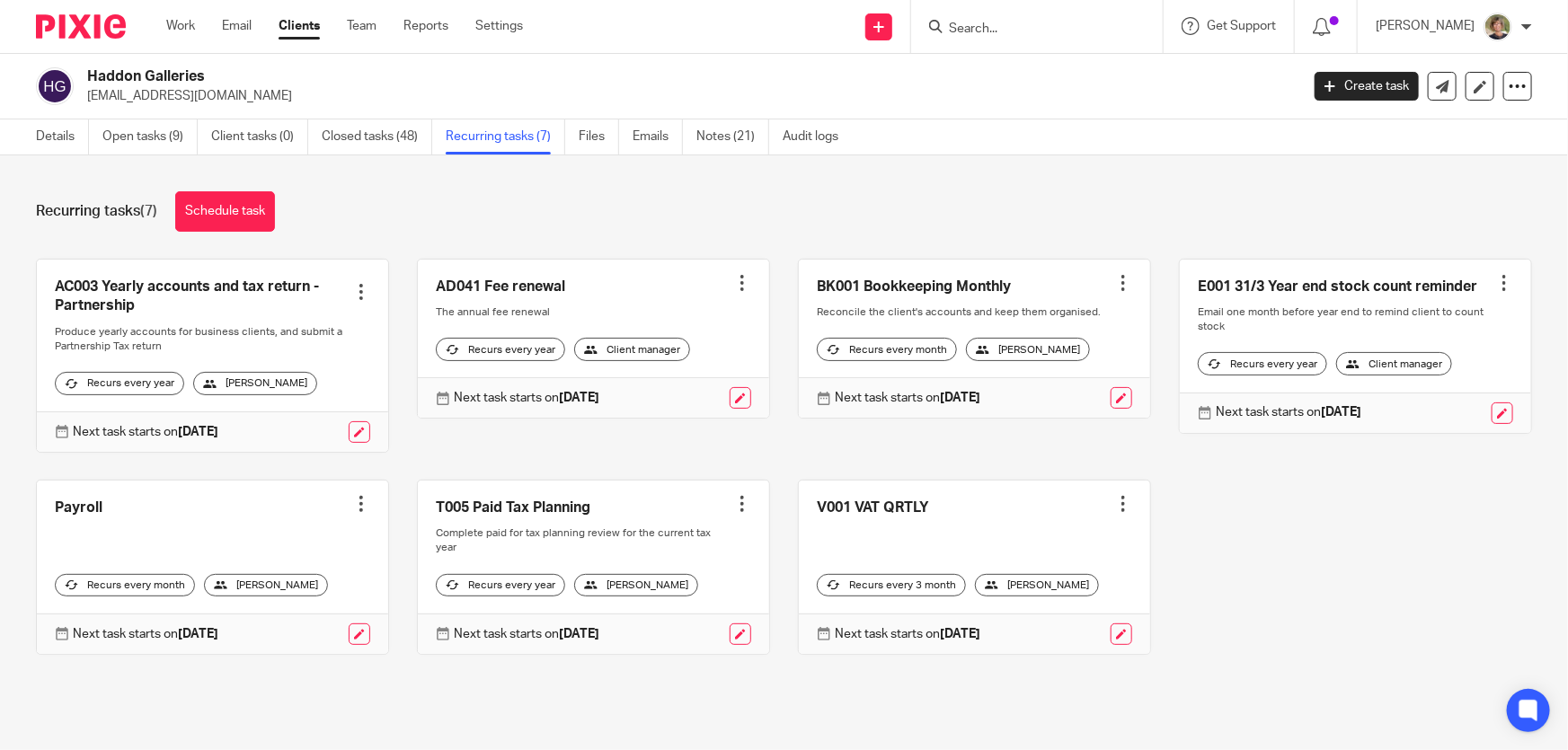
drag, startPoint x: 282, startPoint y: 597, endPoint x: 1259, endPoint y: 558, distance: 977.8
click at [1259, 558] on div "AC003 Yearly accounts and tax return - Partnership Create task Clone template R…" at bounding box center [769, 470] width 1524 height 423
